Goal: Information Seeking & Learning: Check status

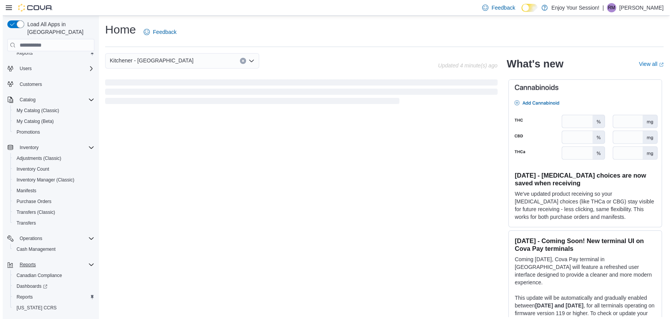
scroll to position [31, 0]
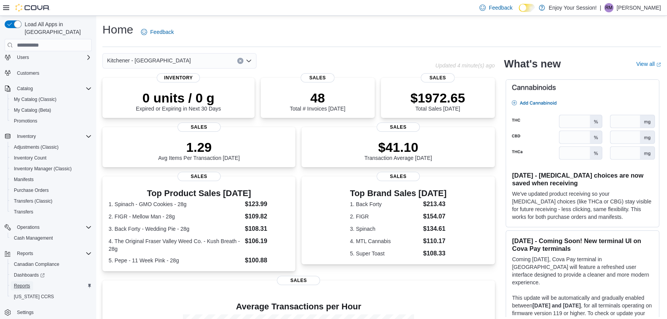
drag, startPoint x: 23, startPoint y: 278, endPoint x: 40, endPoint y: 213, distance: 66.9
click at [23, 283] on span "Reports" at bounding box center [22, 286] width 16 height 6
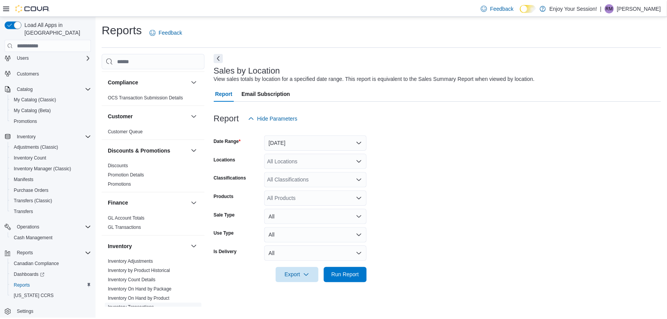
scroll to position [140, 0]
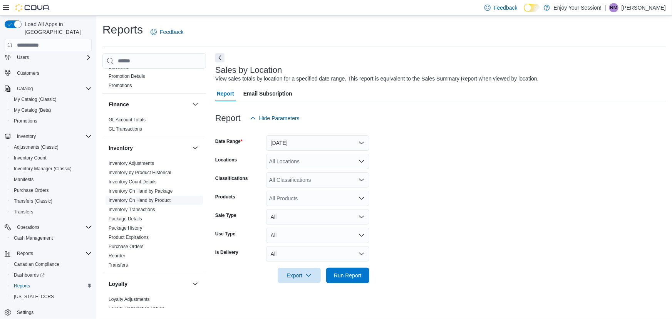
click at [144, 199] on link "Inventory On Hand by Product" at bounding box center [140, 199] width 62 height 5
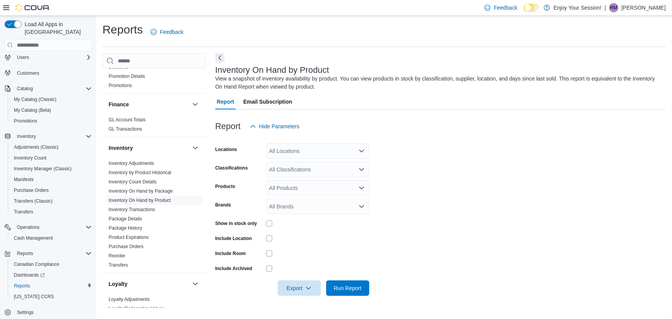
click at [298, 149] on div "All Locations" at bounding box center [317, 150] width 103 height 15
type input "****"
click at [297, 165] on span "Kitchener - [GEOGRAPHIC_DATA]" at bounding box center [325, 164] width 84 height 8
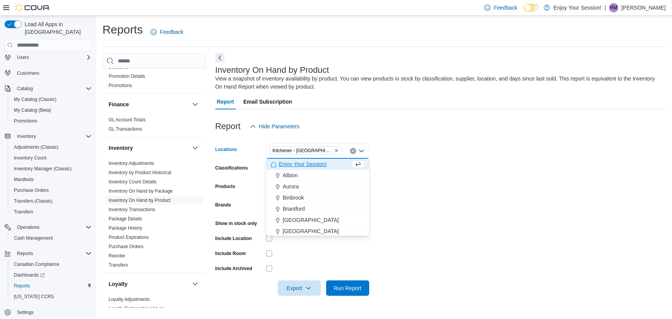
click at [456, 161] on form "Locations Kitchener - [GEOGRAPHIC_DATA] Combo box. Selected. [GEOGRAPHIC_DATA] …" at bounding box center [440, 215] width 450 height 162
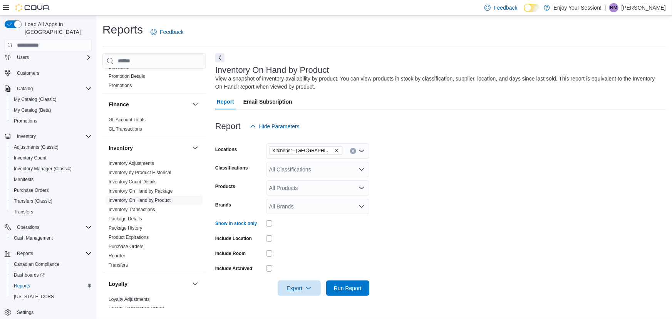
click at [273, 214] on form "Locations Kitchener - Highland Classifications All Classifications Products All…" at bounding box center [440, 215] width 450 height 162
click at [274, 210] on div "All Brands" at bounding box center [317, 206] width 103 height 15
type input "****"
click at [277, 218] on span "Wyld" at bounding box center [318, 220] width 94 height 8
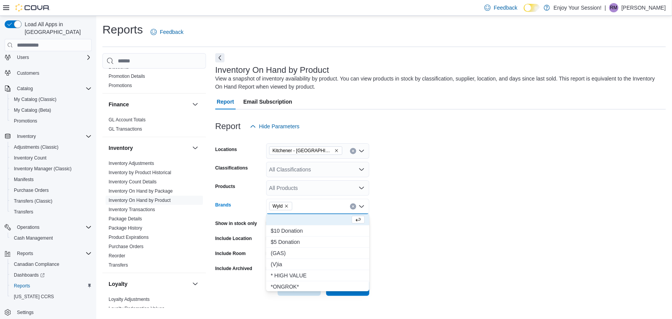
click at [482, 214] on form "Locations Kitchener - Highland Classifications All Classifications Products All…" at bounding box center [440, 215] width 450 height 162
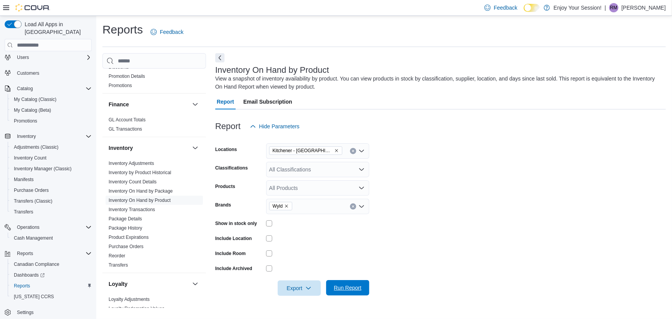
click at [339, 283] on span "Run Report" at bounding box center [348, 287] width 34 height 15
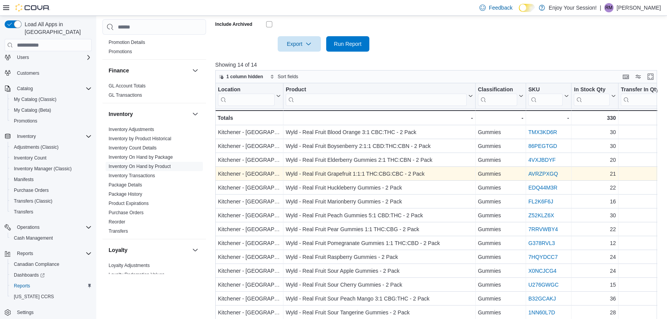
scroll to position [245, 0]
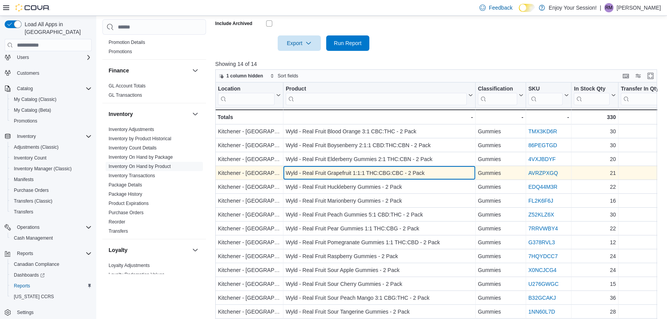
click at [380, 174] on div "Wyld - Real Fruit Grapefruit 1:1:1 THC:CBG:CBC - 2 Pack" at bounding box center [379, 173] width 187 height 9
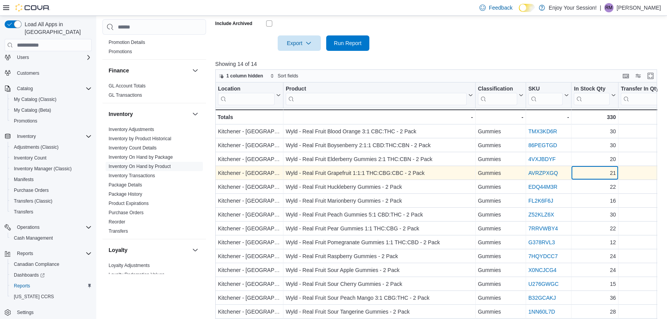
click at [594, 175] on div "21" at bounding box center [595, 173] width 42 height 9
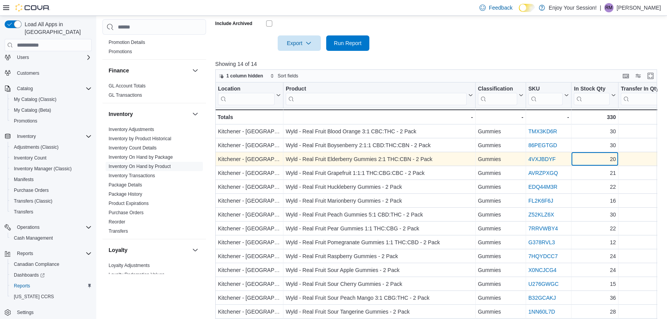
click at [595, 159] on div "20" at bounding box center [595, 159] width 42 height 9
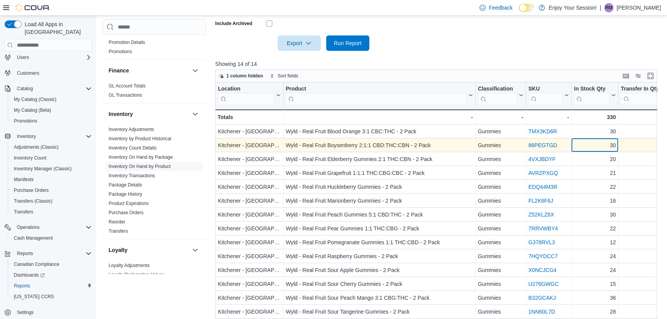
click at [597, 148] on div "30" at bounding box center [595, 145] width 42 height 9
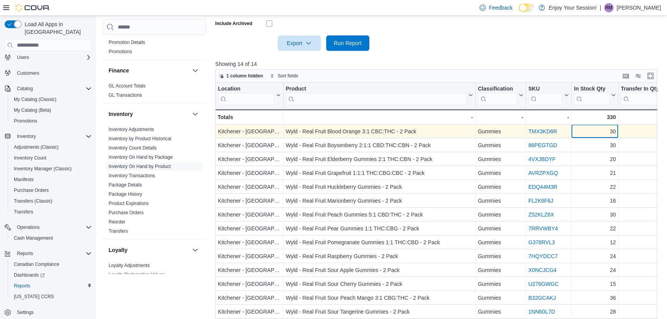
click at [592, 135] on div "30" at bounding box center [595, 131] width 42 height 9
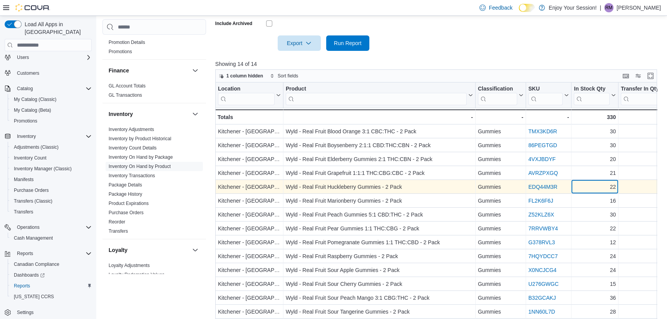
click at [588, 184] on div "22" at bounding box center [595, 186] width 42 height 9
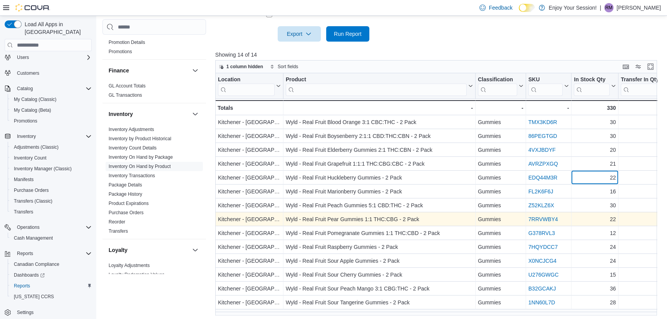
scroll to position [256, 0]
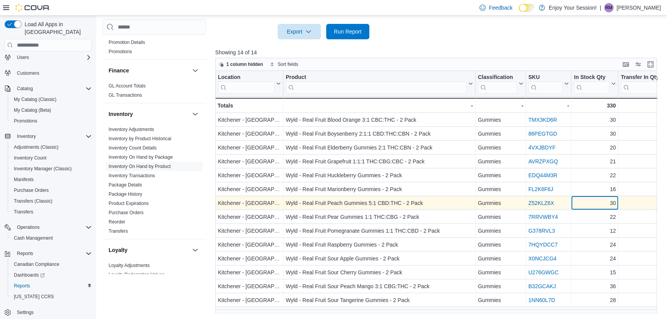
click at [575, 199] on div "30" at bounding box center [595, 203] width 42 height 9
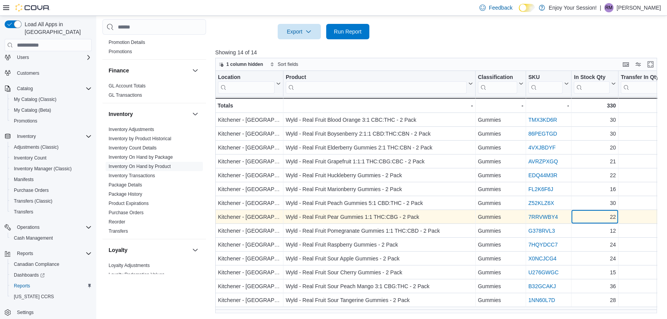
click at [584, 211] on div "22 - In Stock Qty, column 5, row 8" at bounding box center [594, 217] width 47 height 14
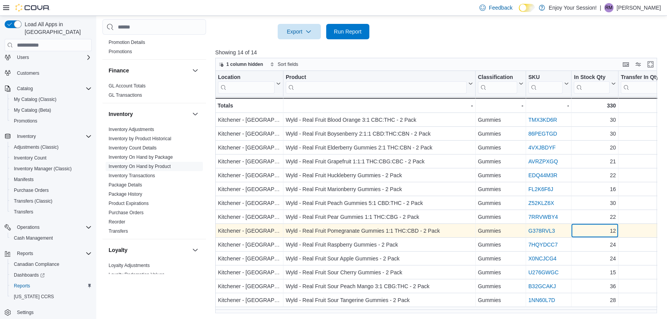
click at [586, 234] on div "12" at bounding box center [595, 230] width 42 height 9
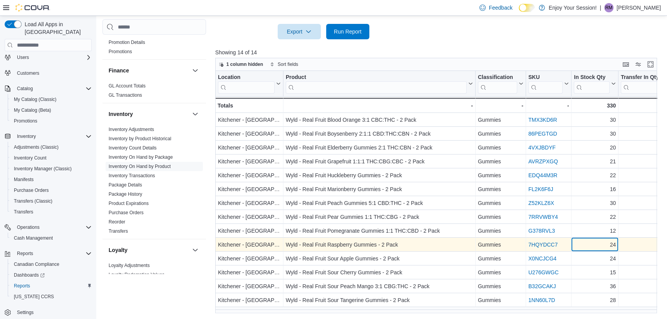
click at [597, 249] on div "24 - In Stock Qty, column 5, row 10" at bounding box center [594, 245] width 47 height 14
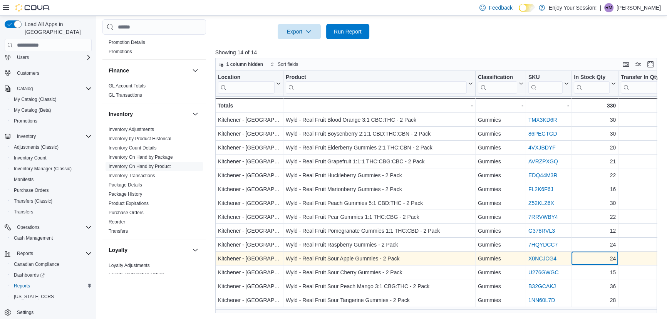
drag, startPoint x: 601, startPoint y: 258, endPoint x: 595, endPoint y: 271, distance: 14.5
click at [600, 261] on div "24" at bounding box center [595, 258] width 42 height 9
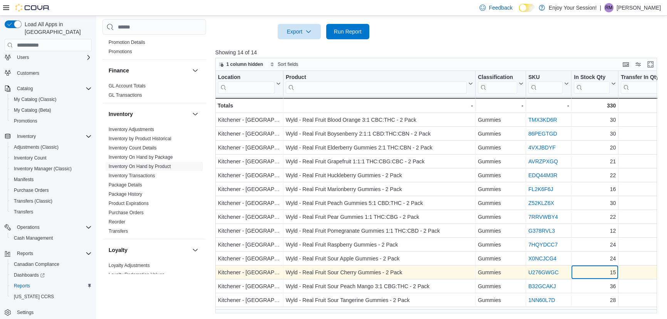
click at [594, 272] on div "15" at bounding box center [595, 272] width 42 height 9
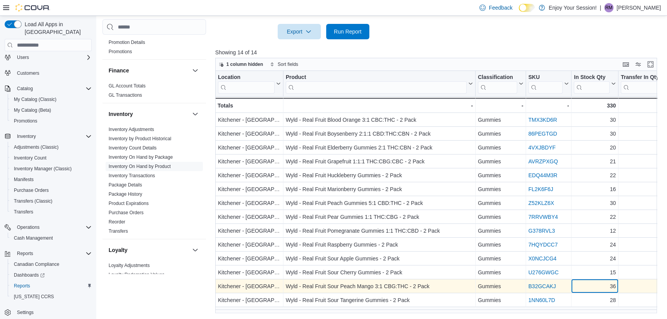
click at [593, 288] on div "36" at bounding box center [595, 286] width 42 height 9
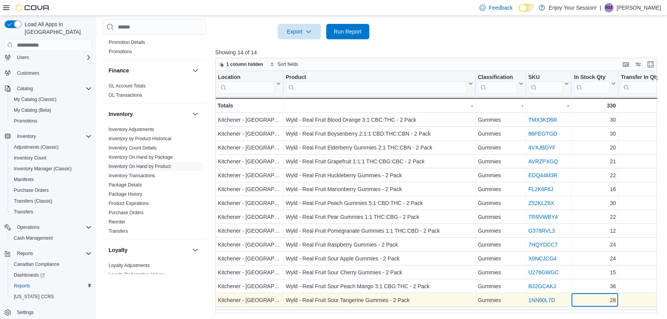
click at [593, 299] on div "28" at bounding box center [595, 300] width 42 height 9
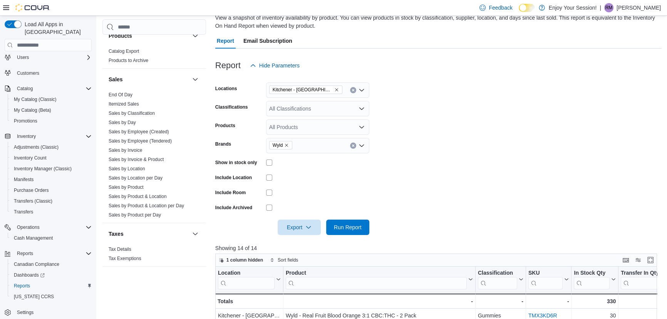
scroll to position [46, 0]
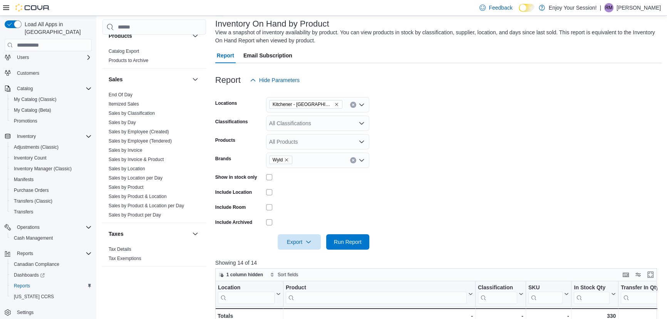
click at [280, 122] on div "All Classifications" at bounding box center [317, 122] width 103 height 15
type input "*****"
click at [286, 136] on span "Vapes" at bounding box center [290, 136] width 15 height 8
click at [432, 185] on form "Locations Kitchener - Highland Classifications Vapes Products All Products Bran…" at bounding box center [438, 169] width 446 height 162
click at [287, 158] on icon "Remove Wyld from selection in this group" at bounding box center [286, 159] width 5 height 5
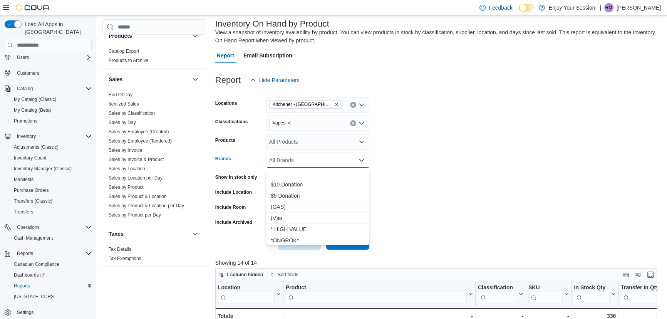
click at [287, 158] on div "All Brands Combo box. Selected. Combo box input. All Brands. Type some text or,…" at bounding box center [317, 159] width 103 height 15
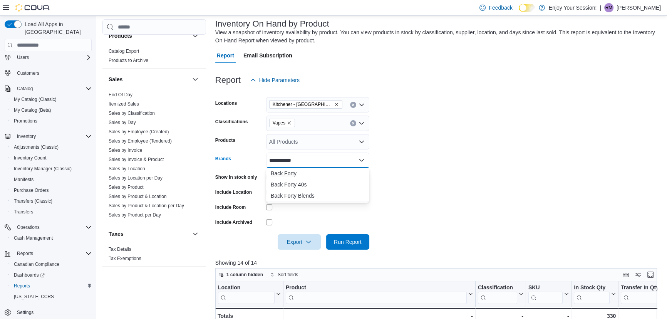
type input "**********"
click at [289, 171] on span "Back Forty" at bounding box center [318, 173] width 94 height 8
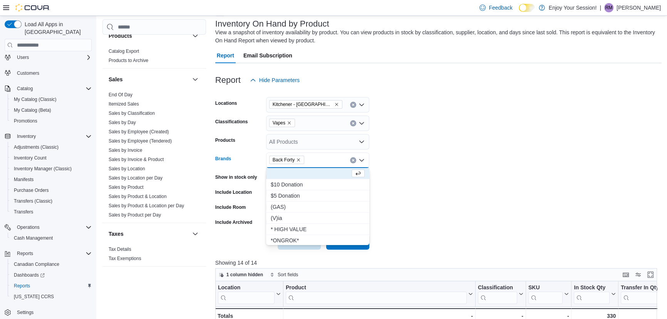
click at [429, 174] on form "Locations Kitchener - Highland Classifications Vapes Products All Products Bran…" at bounding box center [438, 169] width 446 height 162
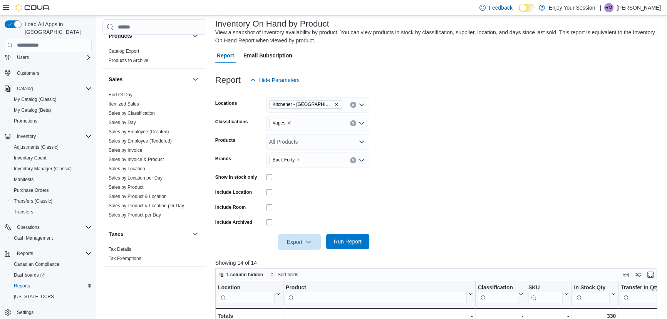
click at [348, 244] on span "Run Report" at bounding box center [348, 242] width 28 height 8
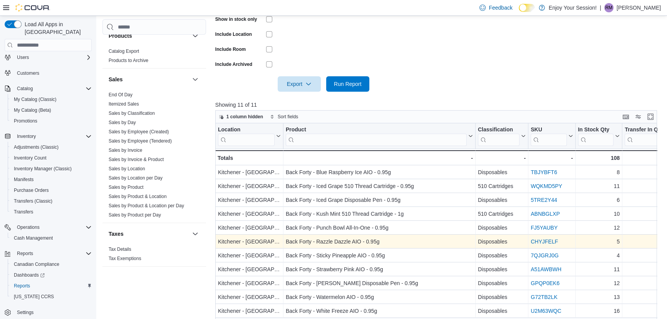
scroll to position [221, 0]
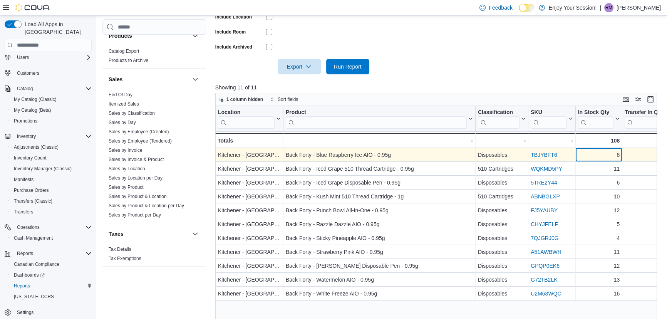
click at [611, 151] on div "8" at bounding box center [598, 155] width 42 height 9
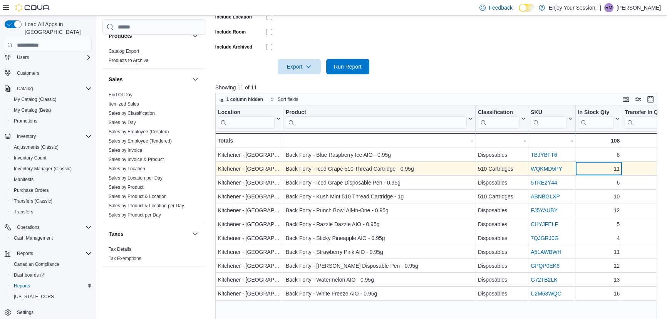
click at [592, 168] on div "11" at bounding box center [598, 168] width 42 height 9
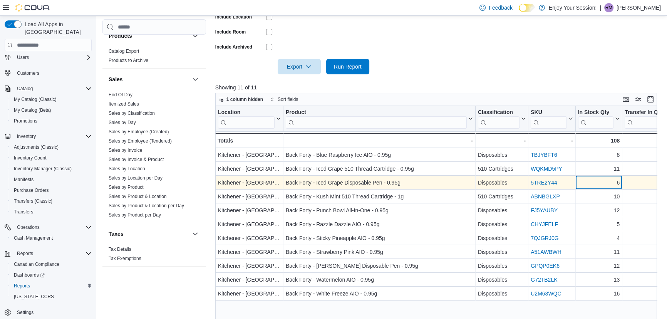
click at [598, 183] on div "6" at bounding box center [598, 182] width 42 height 9
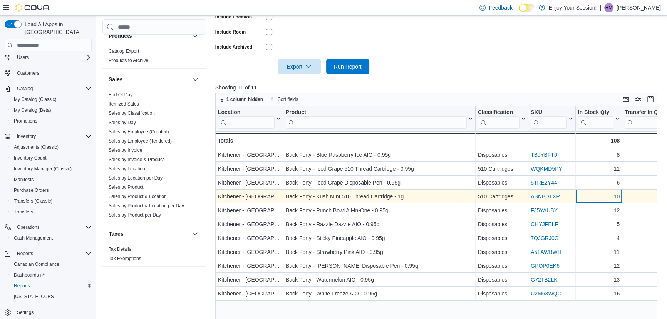
click at [594, 196] on div "10" at bounding box center [598, 196] width 42 height 9
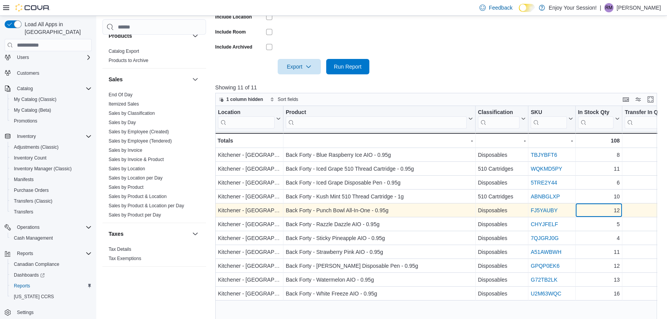
click at [597, 210] on div "12" at bounding box center [598, 210] width 42 height 9
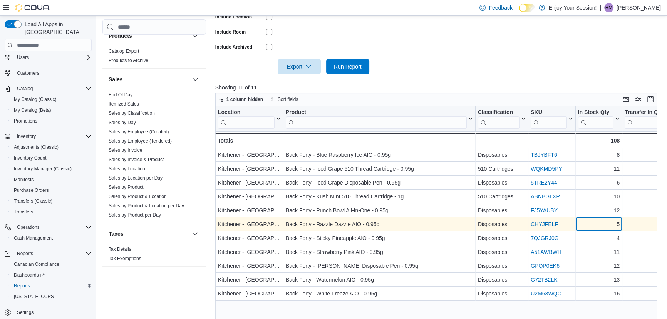
click at [597, 222] on div "5" at bounding box center [598, 224] width 42 height 9
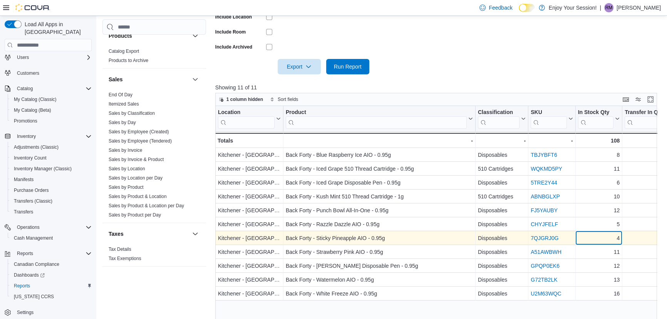
click at [600, 240] on div "4" at bounding box center [598, 238] width 42 height 9
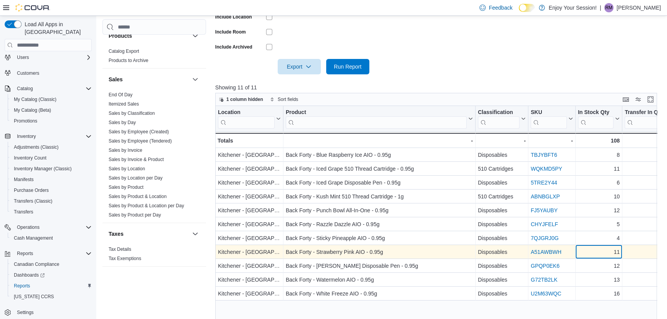
click at [599, 253] on div "11" at bounding box center [598, 252] width 42 height 9
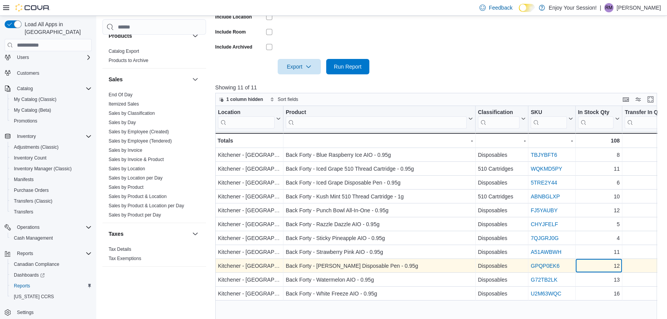
click at [601, 264] on div "12" at bounding box center [598, 265] width 42 height 9
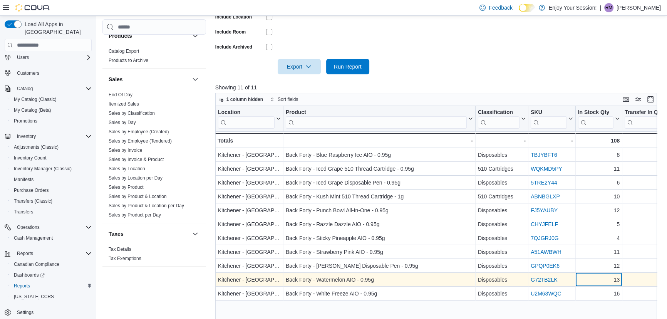
click at [600, 280] on div "13" at bounding box center [598, 279] width 42 height 9
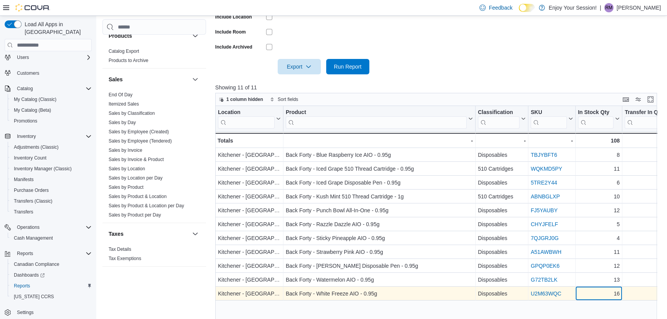
click at [600, 298] on div "16 - In Stock Qty, column 5, row 11" at bounding box center [598, 294] width 47 height 14
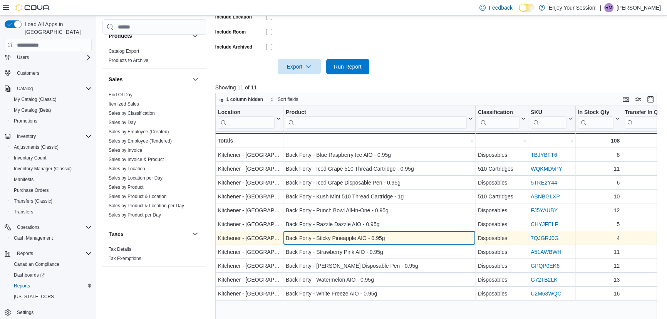
click at [324, 239] on div "Back Forty - Sticky Pineapple AIO - 0.95g" at bounding box center [379, 238] width 187 height 9
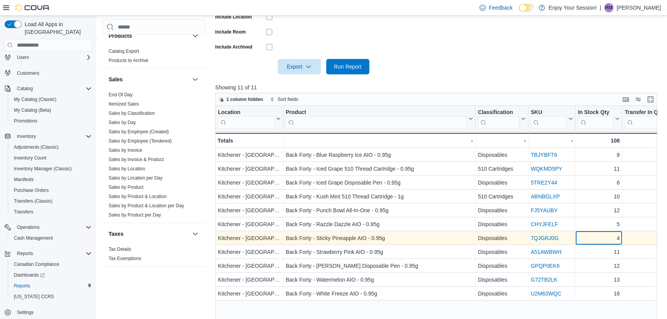
click at [604, 236] on div "4" at bounding box center [598, 238] width 42 height 9
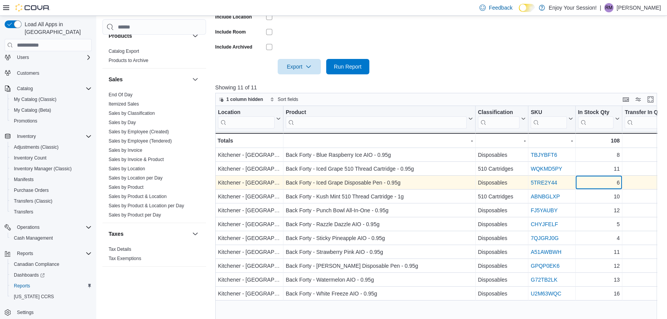
click at [606, 181] on div "6" at bounding box center [598, 182] width 42 height 9
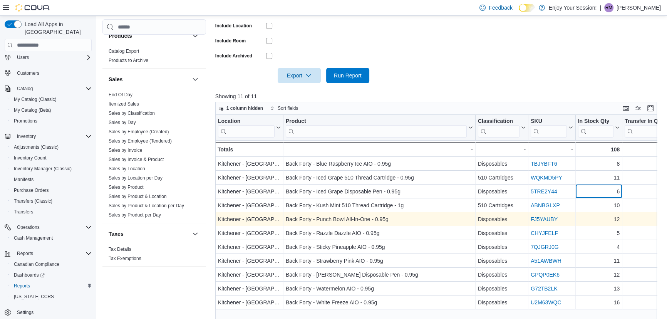
scroll to position [256, 0]
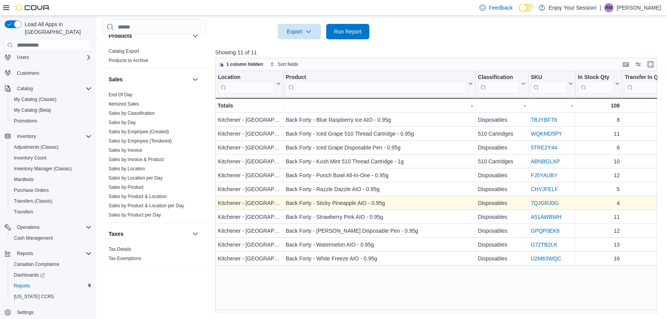
click at [572, 204] on div "7QJGRJ0G" at bounding box center [551, 203] width 42 height 9
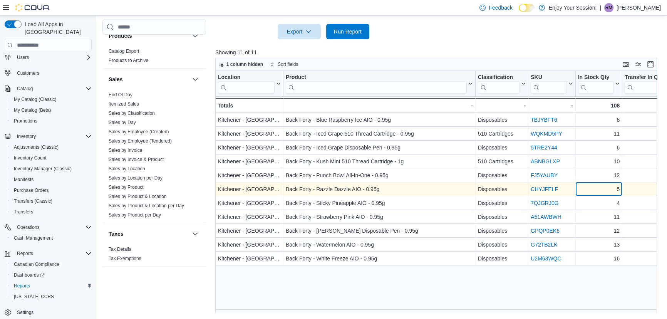
click at [609, 191] on div "5" at bounding box center [598, 189] width 42 height 9
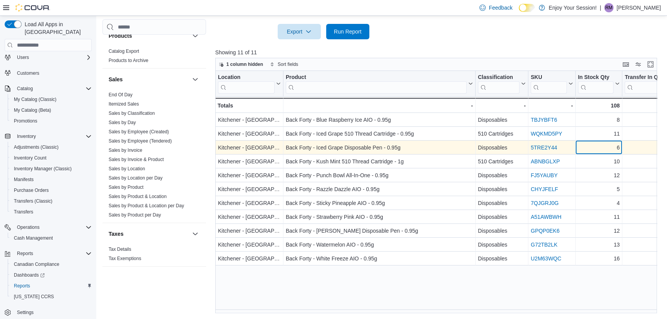
click at [604, 150] on div "6" at bounding box center [598, 147] width 42 height 9
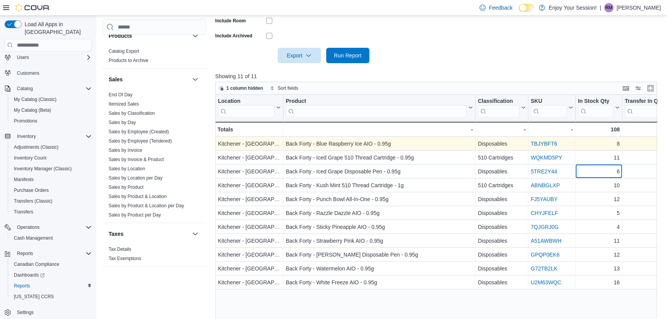
scroll to position [221, 0]
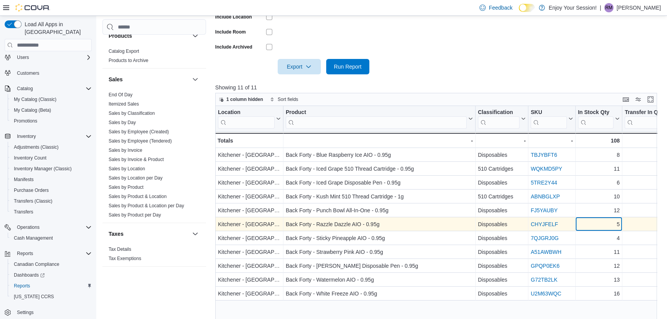
click at [605, 228] on div "5" at bounding box center [598, 224] width 42 height 9
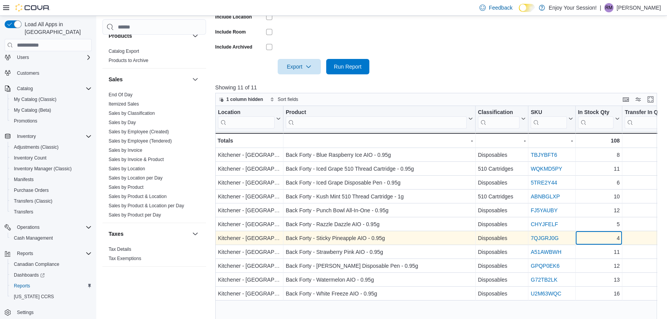
click at [602, 238] on div "4" at bounding box center [598, 238] width 42 height 9
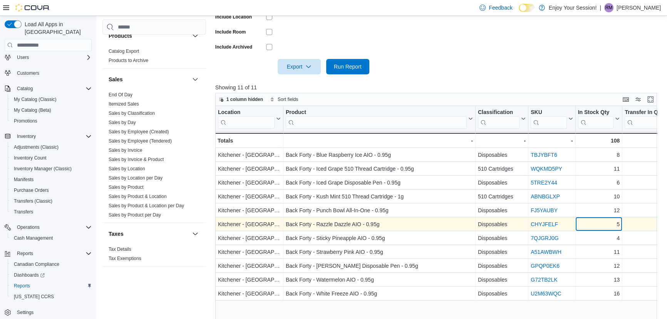
click at [606, 221] on div "5" at bounding box center [598, 224] width 42 height 9
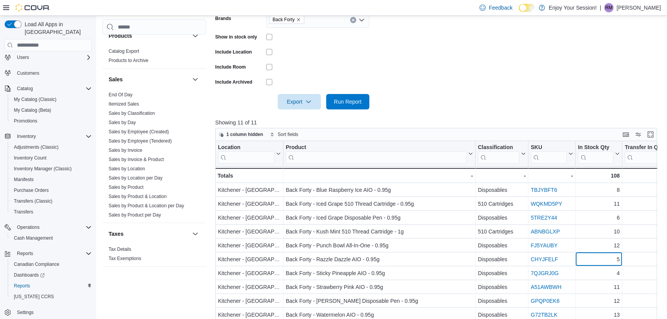
scroll to position [256, 0]
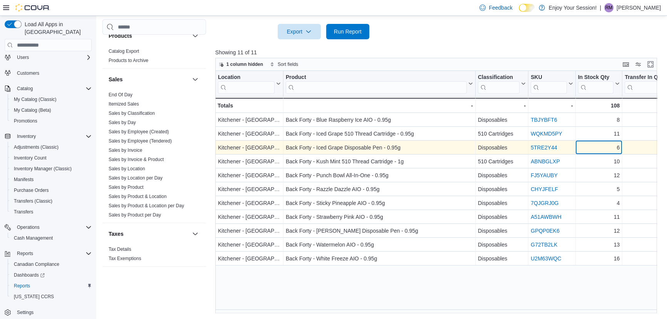
click at [605, 147] on div "6" at bounding box center [598, 147] width 42 height 9
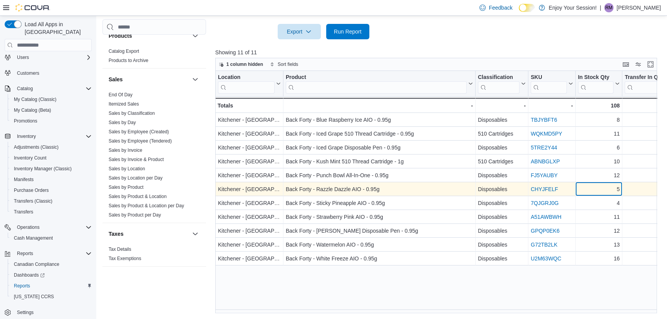
click at [609, 192] on div "5" at bounding box center [598, 189] width 42 height 9
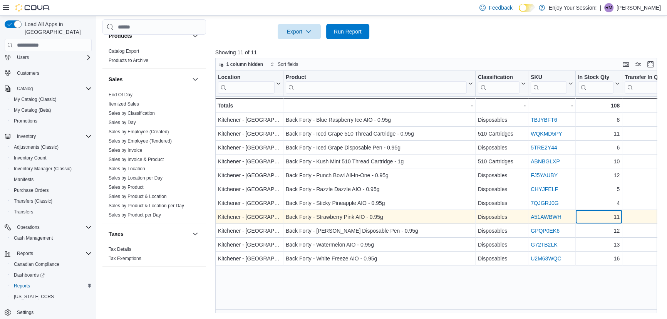
click at [608, 211] on div "11 - In Stock Qty, column 5, row 8" at bounding box center [598, 217] width 47 height 14
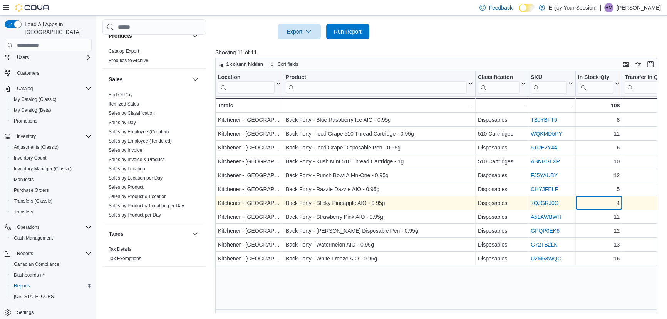
click at [602, 204] on div "4" at bounding box center [598, 203] width 42 height 9
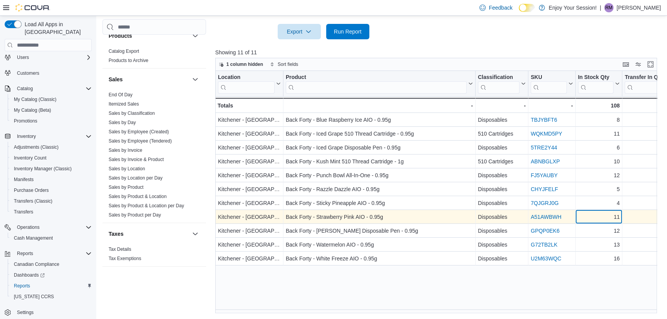
click at [596, 218] on div "11" at bounding box center [598, 216] width 42 height 9
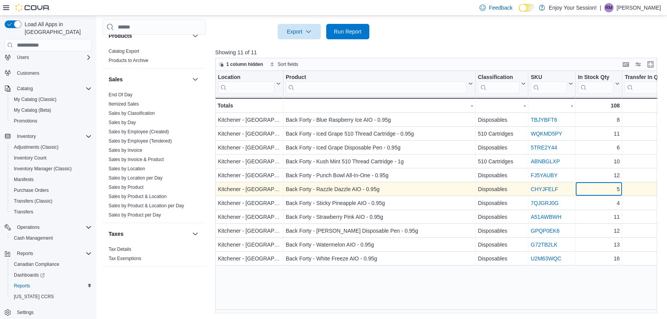
click at [612, 188] on div "5" at bounding box center [598, 189] width 42 height 9
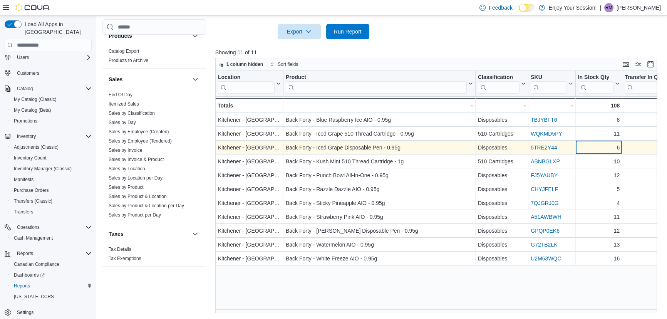
click at [594, 143] on div "6" at bounding box center [598, 147] width 42 height 9
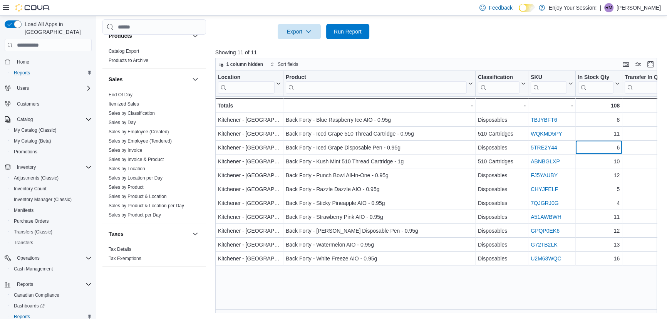
scroll to position [0, 0]
drag, startPoint x: 24, startPoint y: 55, endPoint x: 35, endPoint y: 5, distance: 51.2
click at [24, 59] on span "Home" at bounding box center [23, 62] width 12 height 6
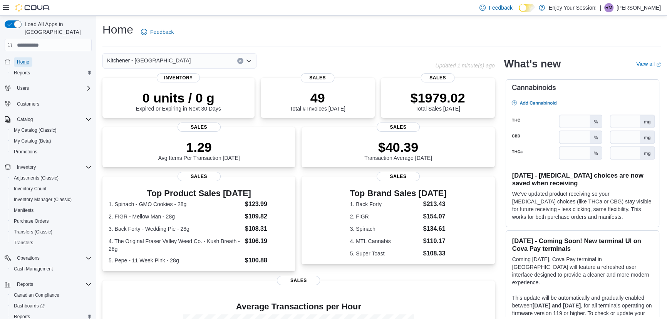
drag, startPoint x: 21, startPoint y: 54, endPoint x: 26, endPoint y: 37, distance: 17.8
click at [21, 59] on span "Home" at bounding box center [23, 62] width 12 height 6
click at [27, 59] on span "Home" at bounding box center [23, 62] width 12 height 6
click at [23, 59] on span "Home" at bounding box center [23, 62] width 12 height 6
click at [24, 59] on span "Home" at bounding box center [23, 62] width 12 height 6
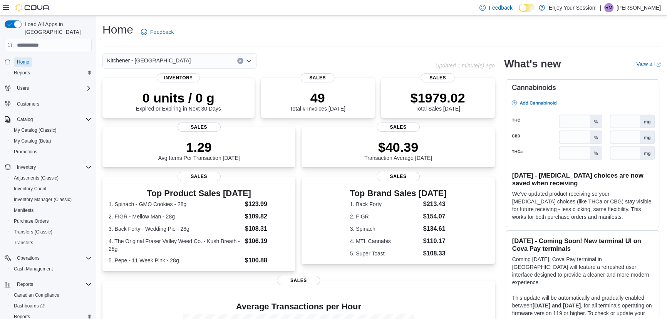
drag, startPoint x: 27, startPoint y: 53, endPoint x: 31, endPoint y: 51, distance: 4.7
click at [27, 59] on span "Home" at bounding box center [23, 62] width 12 height 6
click at [23, 53] on nav "Home Reports Users Customers Catalog My Catalog (Classic) My Catalog (Beta) Pro…" at bounding box center [48, 195] width 87 height 284
